Goal: Task Accomplishment & Management: Use online tool/utility

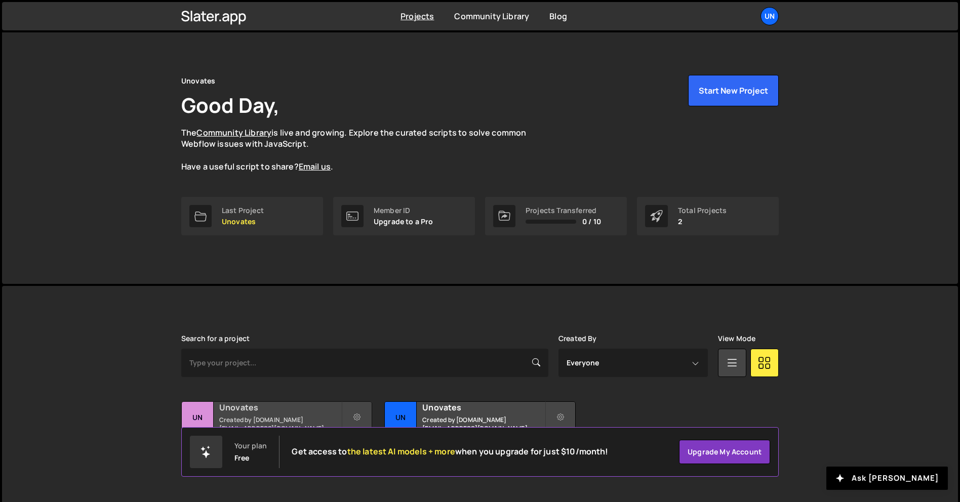
scroll to position [19, 0]
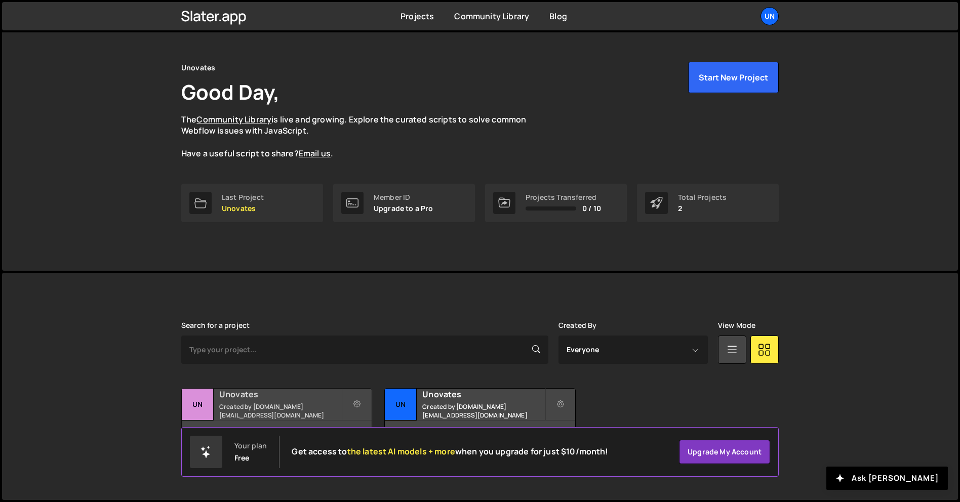
click at [289, 418] on div "Unovates Created by [DOMAIN_NAME][EMAIL_ADDRESS][DOMAIN_NAME]" at bounding box center [277, 404] width 190 height 31
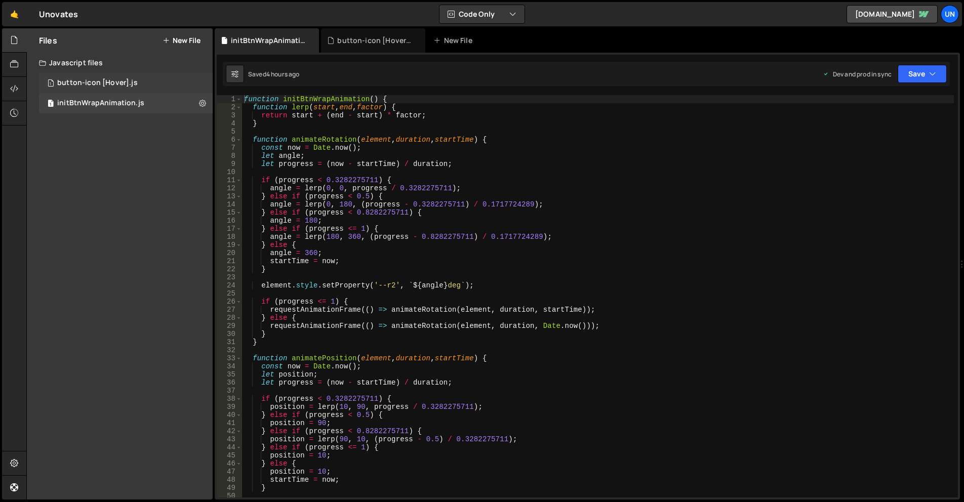
click at [136, 76] on div "1 button-icon [Hover].js 0" at bounding box center [126, 83] width 174 height 20
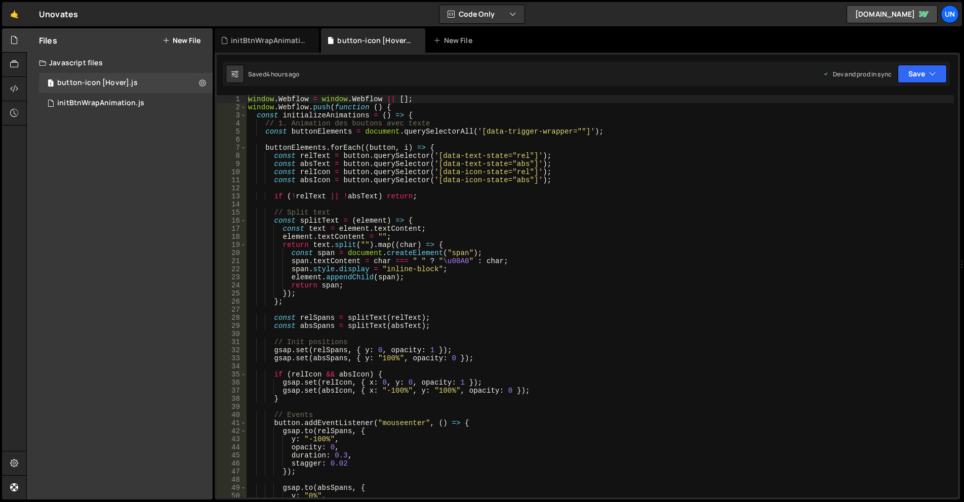
click at [423, 192] on div "window . Webflow = window . Webflow || [ ] ; window . Webflow . push ( function…" at bounding box center [600, 304] width 708 height 419
type textarea "});"
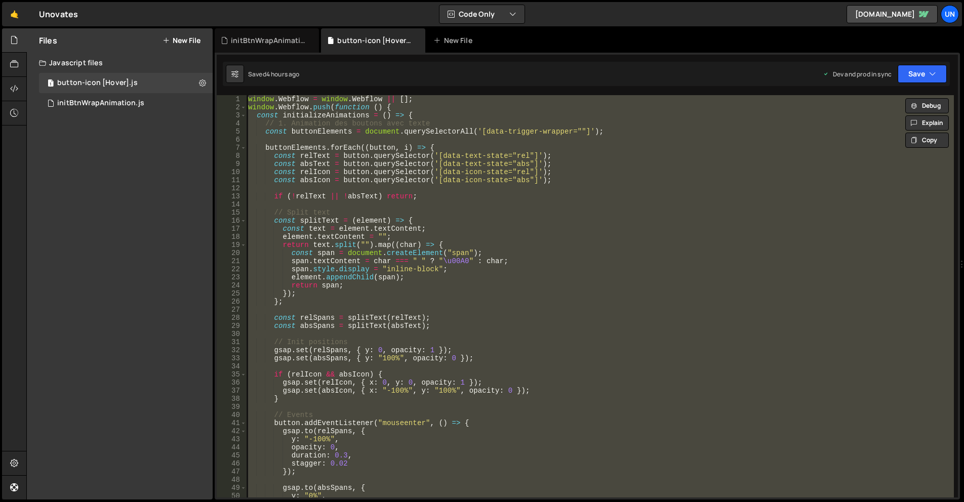
click at [553, 137] on div "window . Webflow = window . Webflow || [ ] ; window . Webflow . push ( function…" at bounding box center [600, 304] width 708 height 419
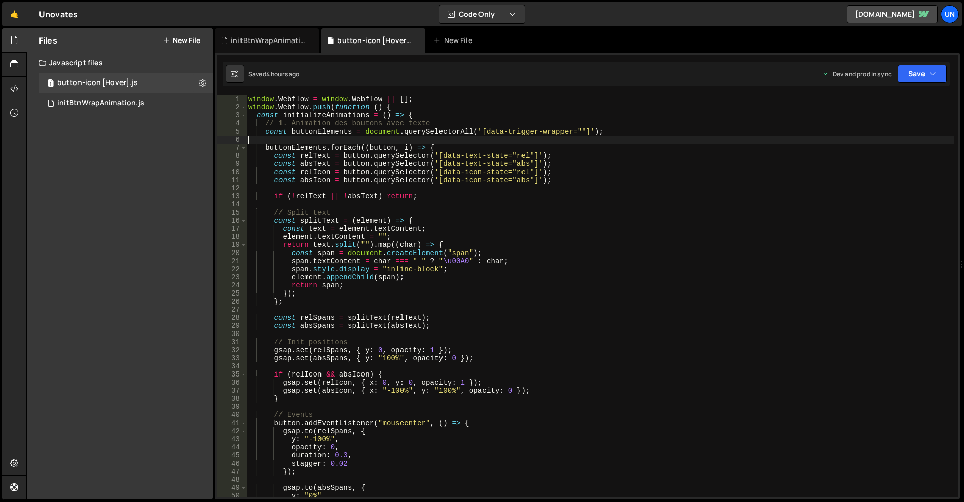
click at [484, 130] on div "window . Webflow = window . Webflow || [ ] ; window . Webflow . push ( function…" at bounding box center [600, 304] width 708 height 419
drag, startPoint x: 481, startPoint y: 131, endPoint x: 565, endPoint y: 131, distance: 83.6
click at [565, 131] on div "window . Webflow = window . Webflow || [ ] ; window . Webflow . push ( function…" at bounding box center [600, 304] width 708 height 419
click at [393, 267] on div "window . Webflow = window . Webflow || [ ] ; window . Webflow . push ( function…" at bounding box center [600, 304] width 708 height 419
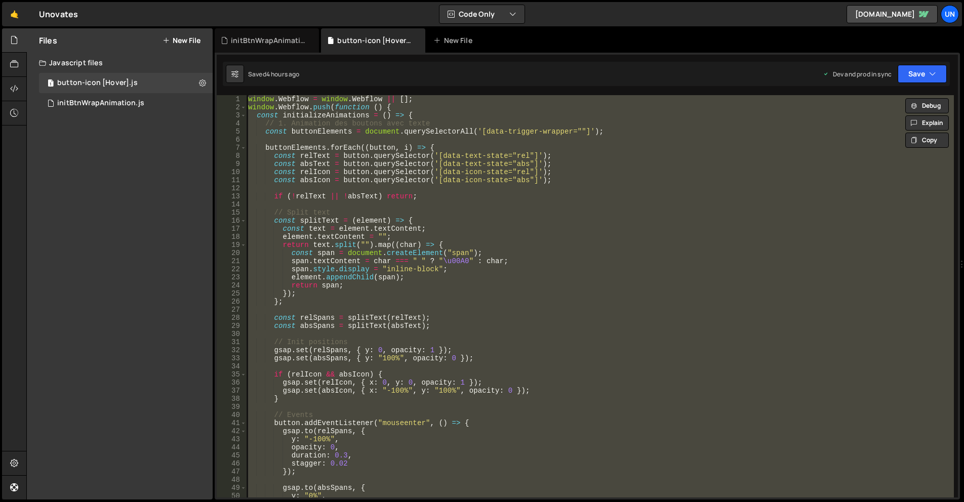
click at [646, 291] on div "window . Webflow = window . Webflow || [ ] ; window . Webflow . push ( function…" at bounding box center [600, 296] width 708 height 403
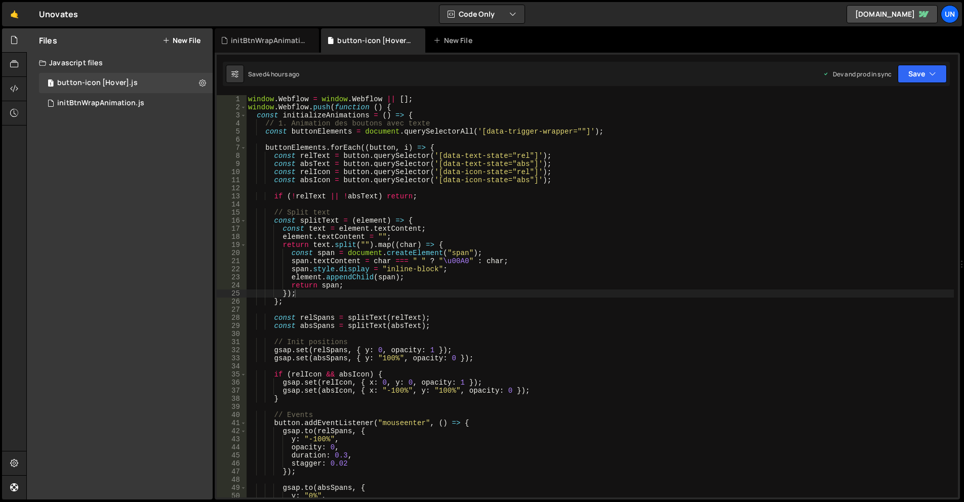
click at [544, 131] on div "window . Webflow = window . Webflow || [ ] ; window . Webflow . push ( function…" at bounding box center [600, 304] width 708 height 419
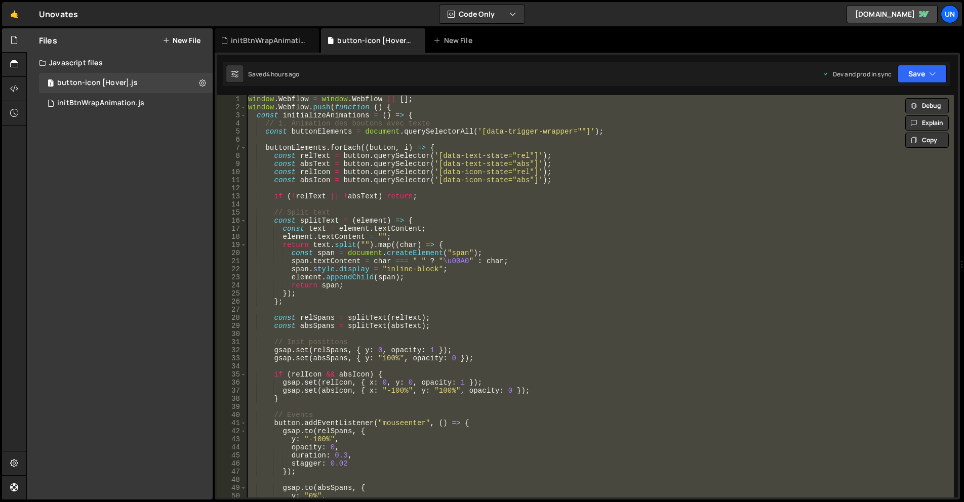
paste textarea
type textarea "});"
